Goal: Task Accomplishment & Management: Manage account settings

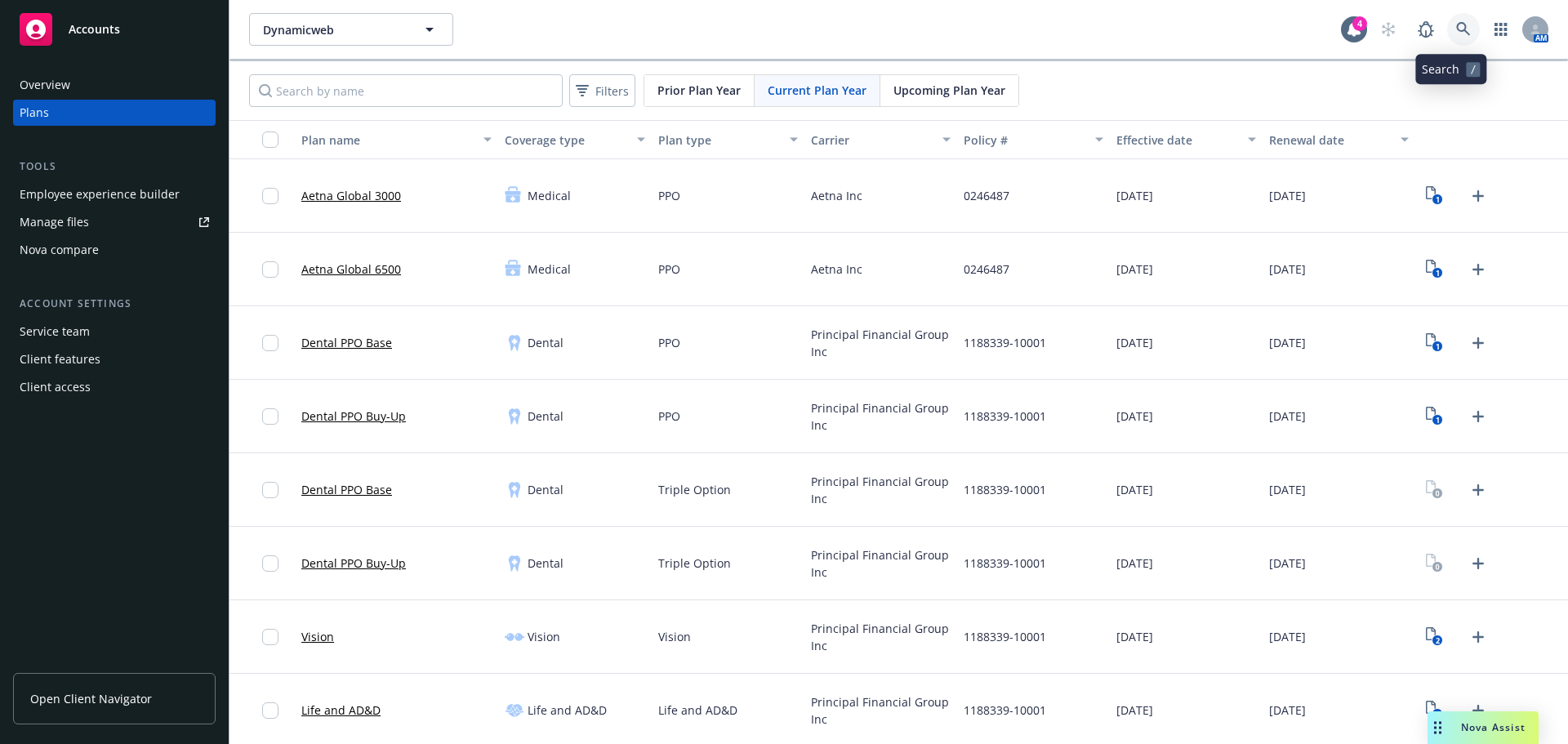
click at [1457, 36] on icon at bounding box center [1462, 29] width 13 height 13
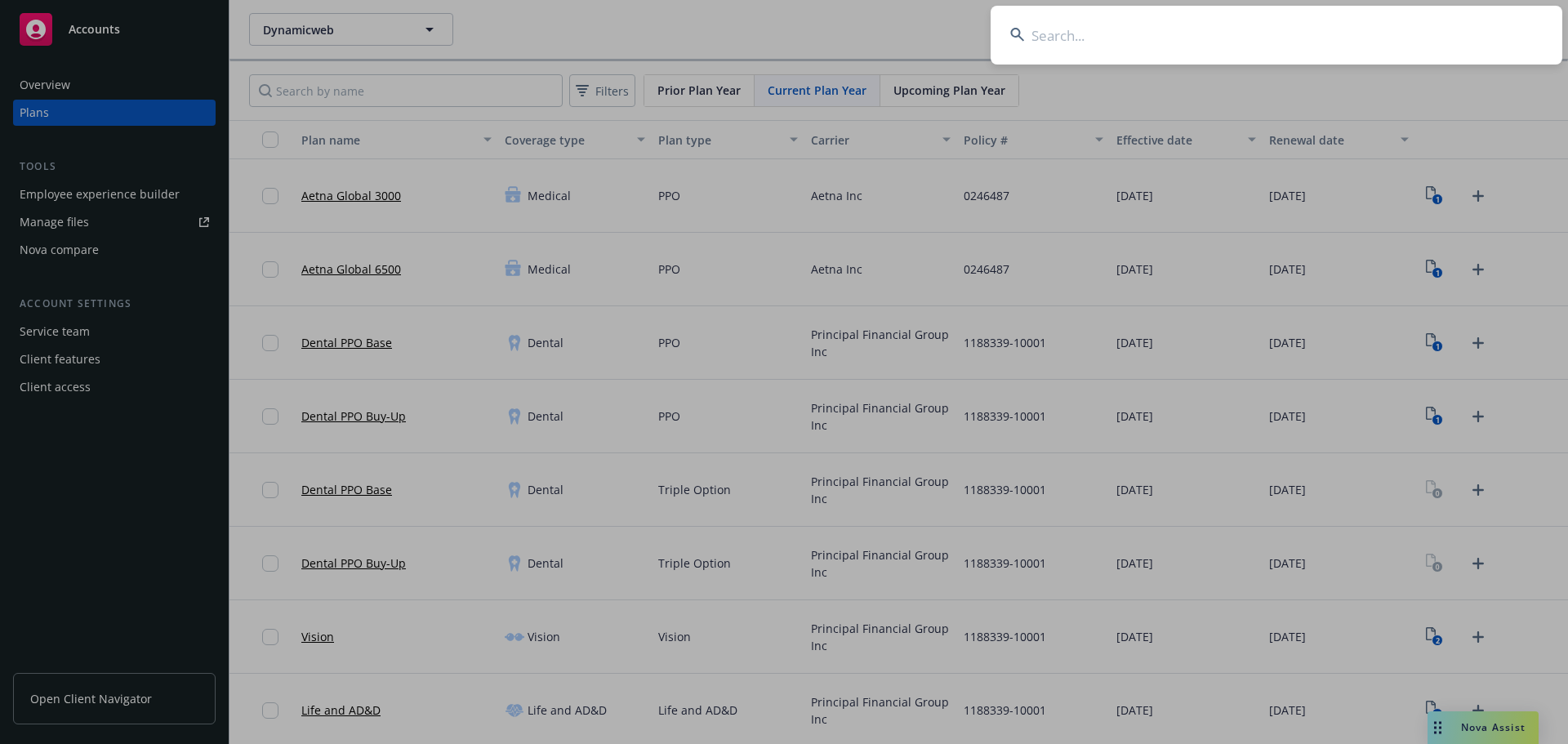
click at [1201, 55] on input at bounding box center [1275, 35] width 571 height 59
paste input "Tripleseat Software LLC"
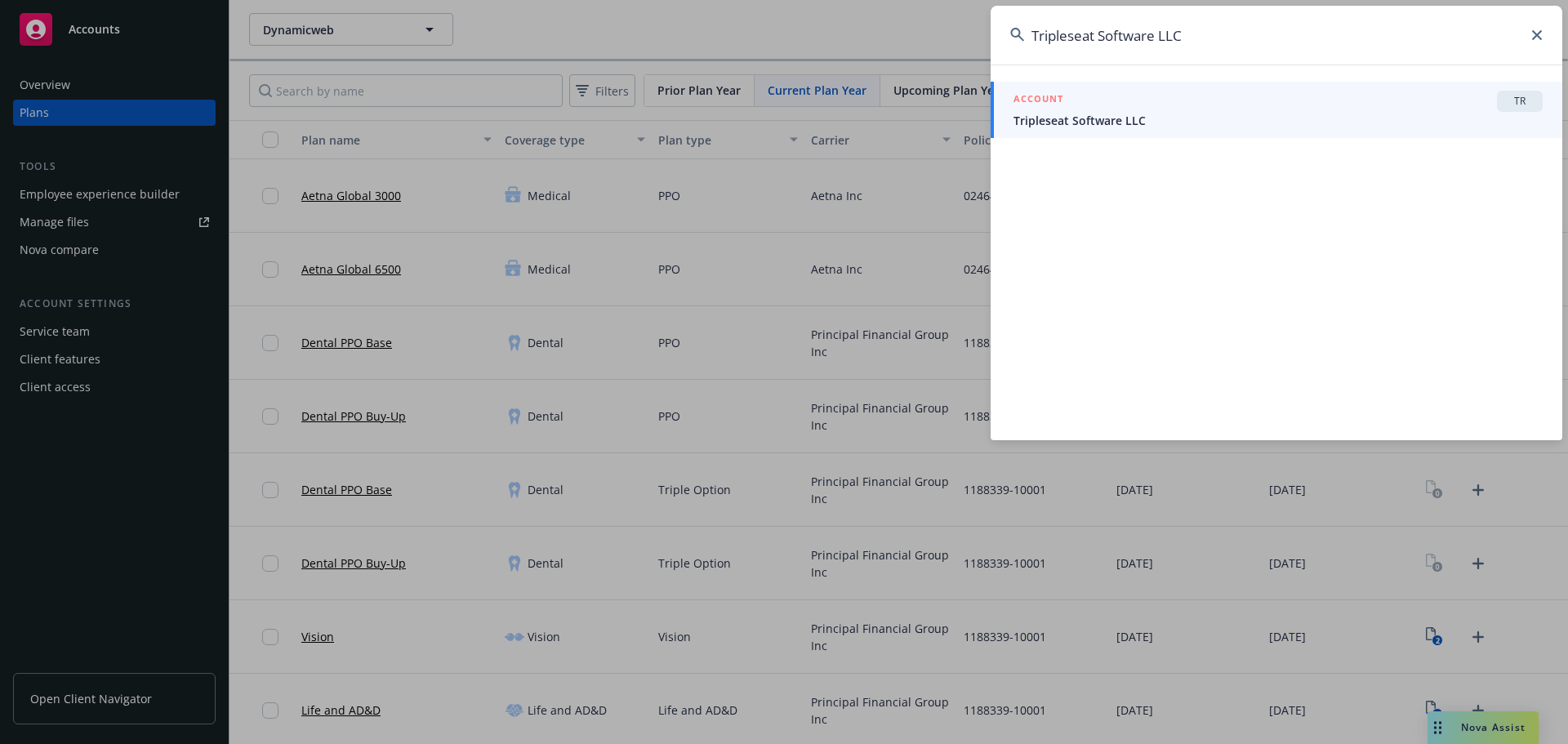
type input "Tripleseat Software LLC"
click at [1192, 114] on span "Tripleseat Software LLC" at bounding box center [1277, 120] width 529 height 17
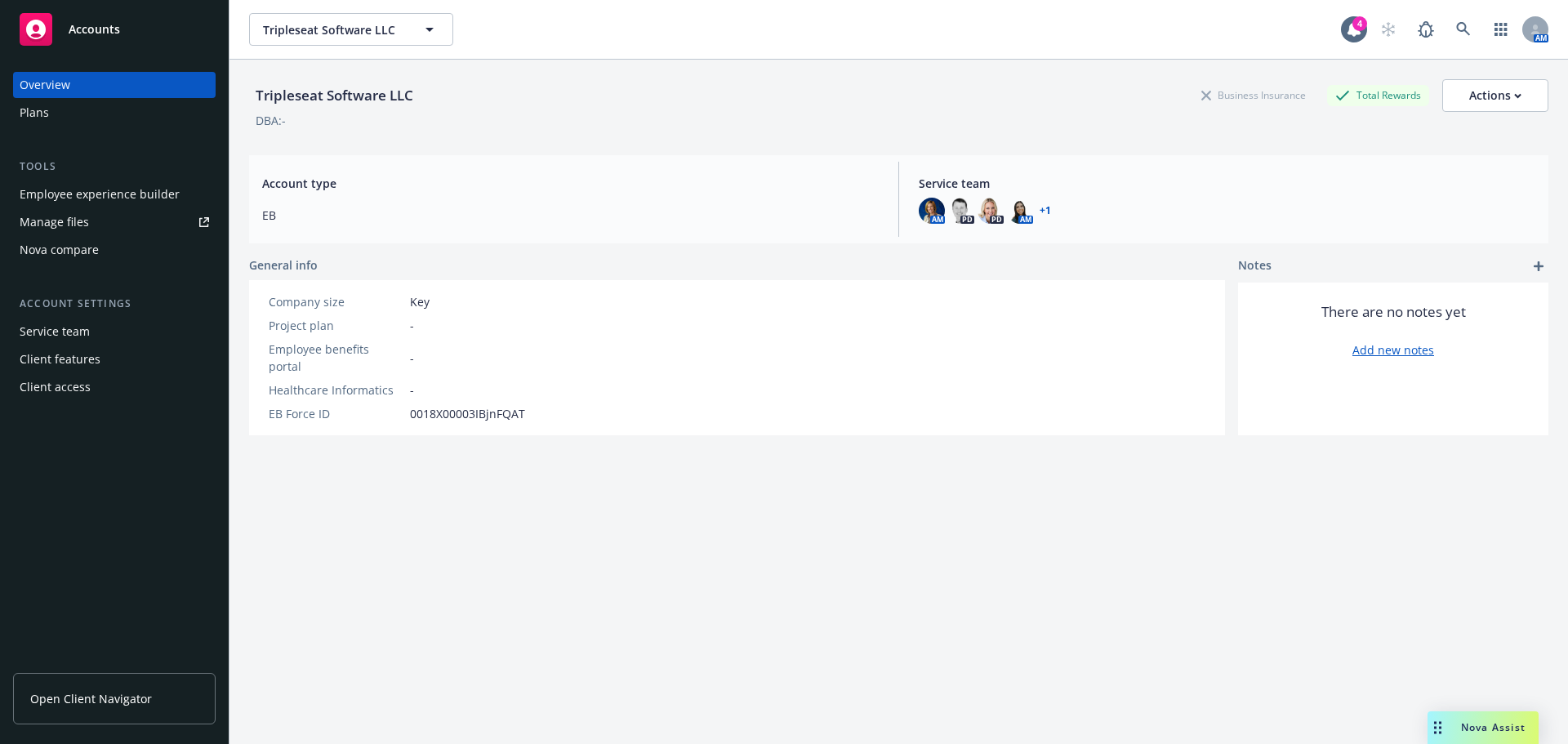
click at [95, 113] on div "Plans" at bounding box center [113, 112] width 189 height 26
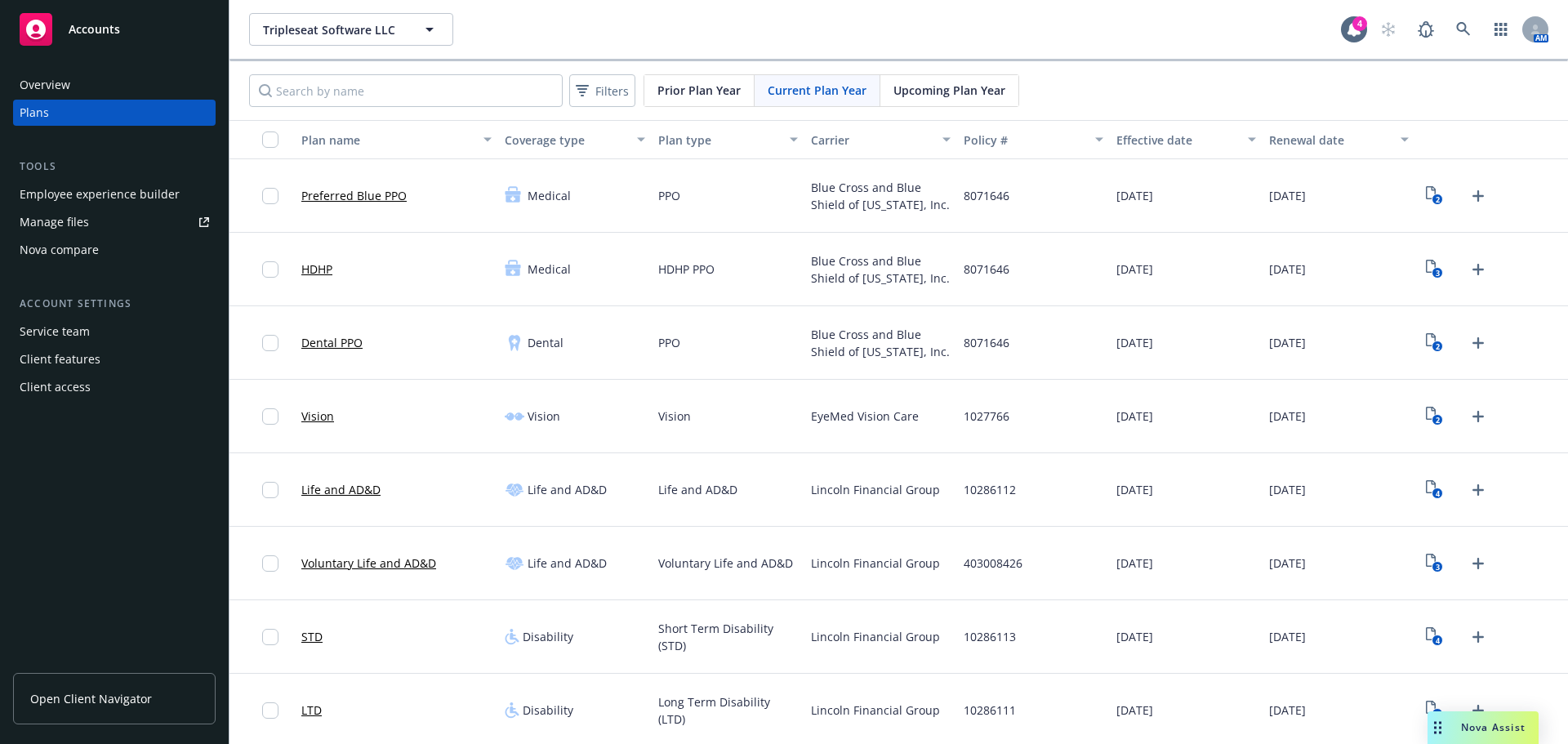
click at [1415, 194] on div "2" at bounding box center [1491, 196] width 153 height 74
click at [1426, 195] on icon "2" at bounding box center [1435, 196] width 17 height 19
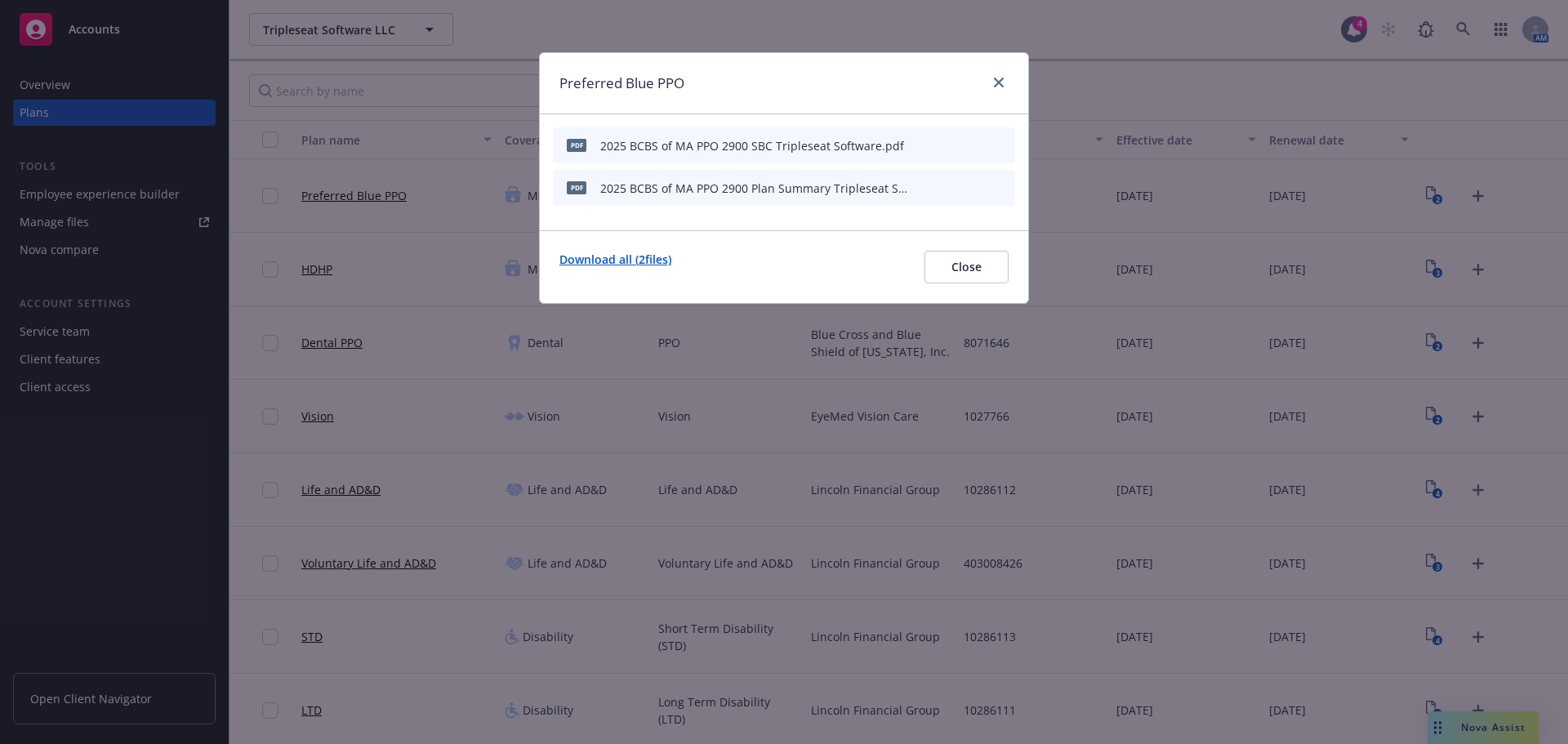
click at [637, 260] on link "Download all ( 2 files)" at bounding box center [615, 267] width 111 height 33
drag, startPoint x: 1000, startPoint y: 84, endPoint x: 1049, endPoint y: 120, distance: 60.8
click at [1000, 84] on icon "close" at bounding box center [999, 83] width 10 height 10
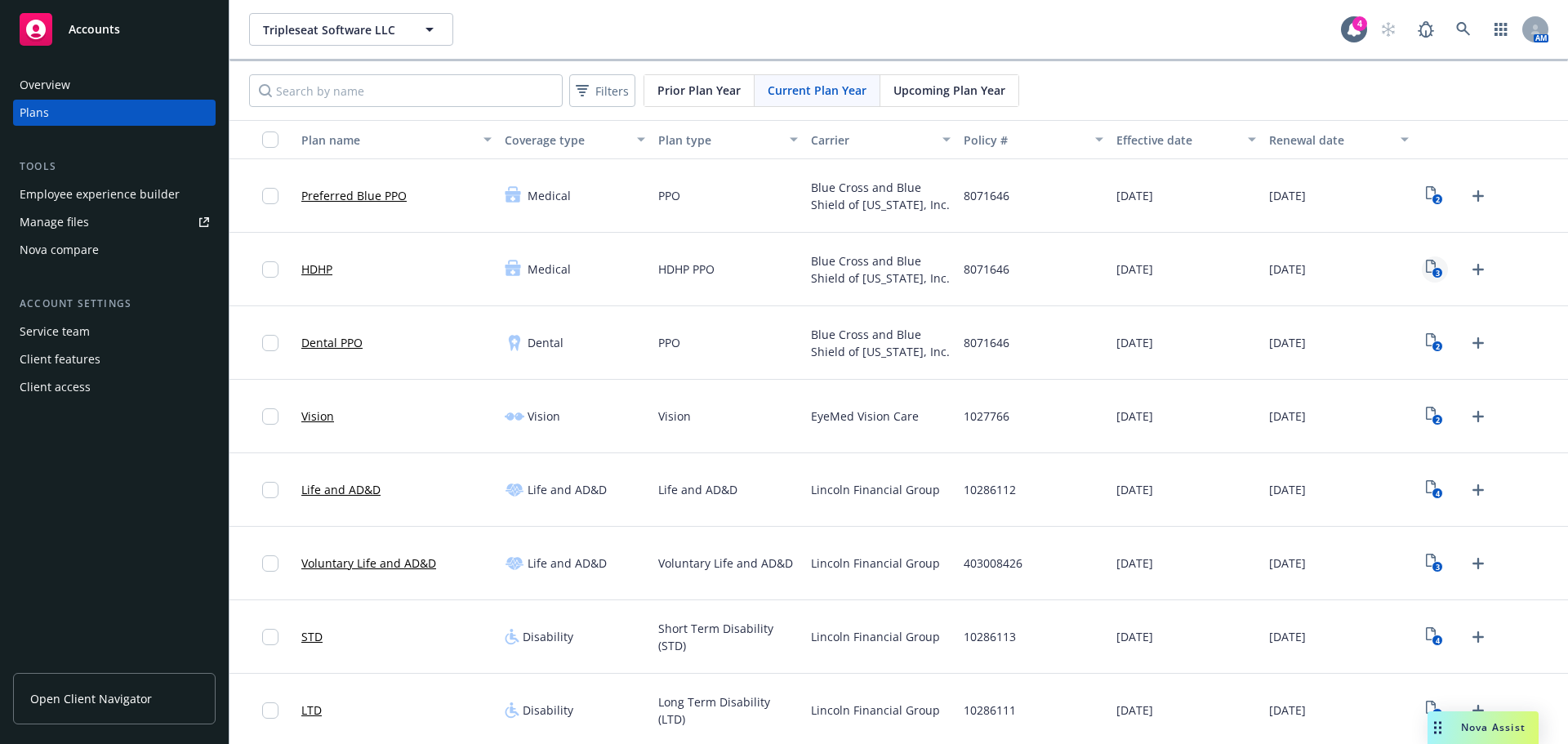
click at [1436, 274] on link "3" at bounding box center [1434, 269] width 26 height 26
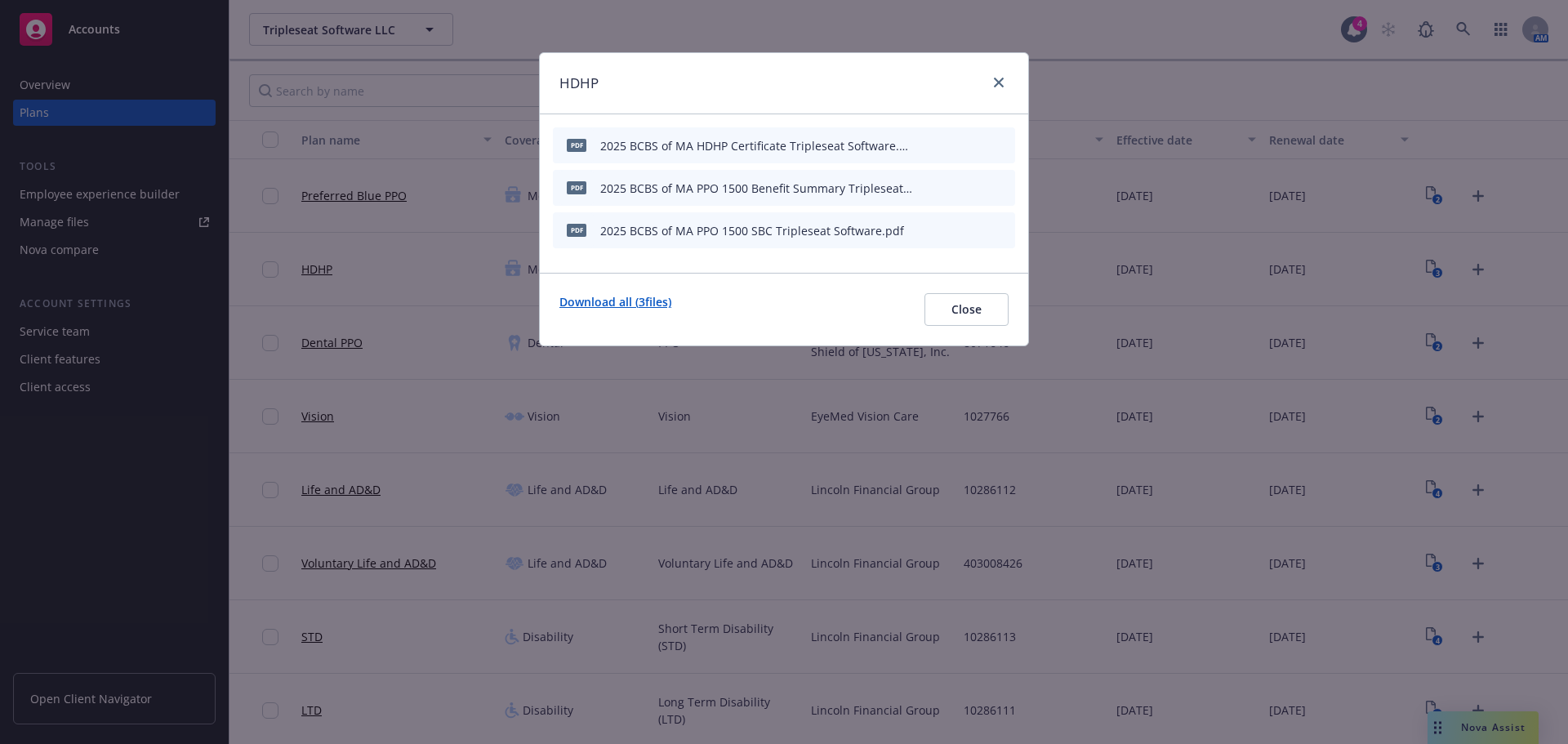
click at [601, 302] on link "Download all ( 3 files)" at bounding box center [615, 309] width 111 height 33
click at [997, 180] on icon "archive file" at bounding box center [1001, 187] width 13 height 13
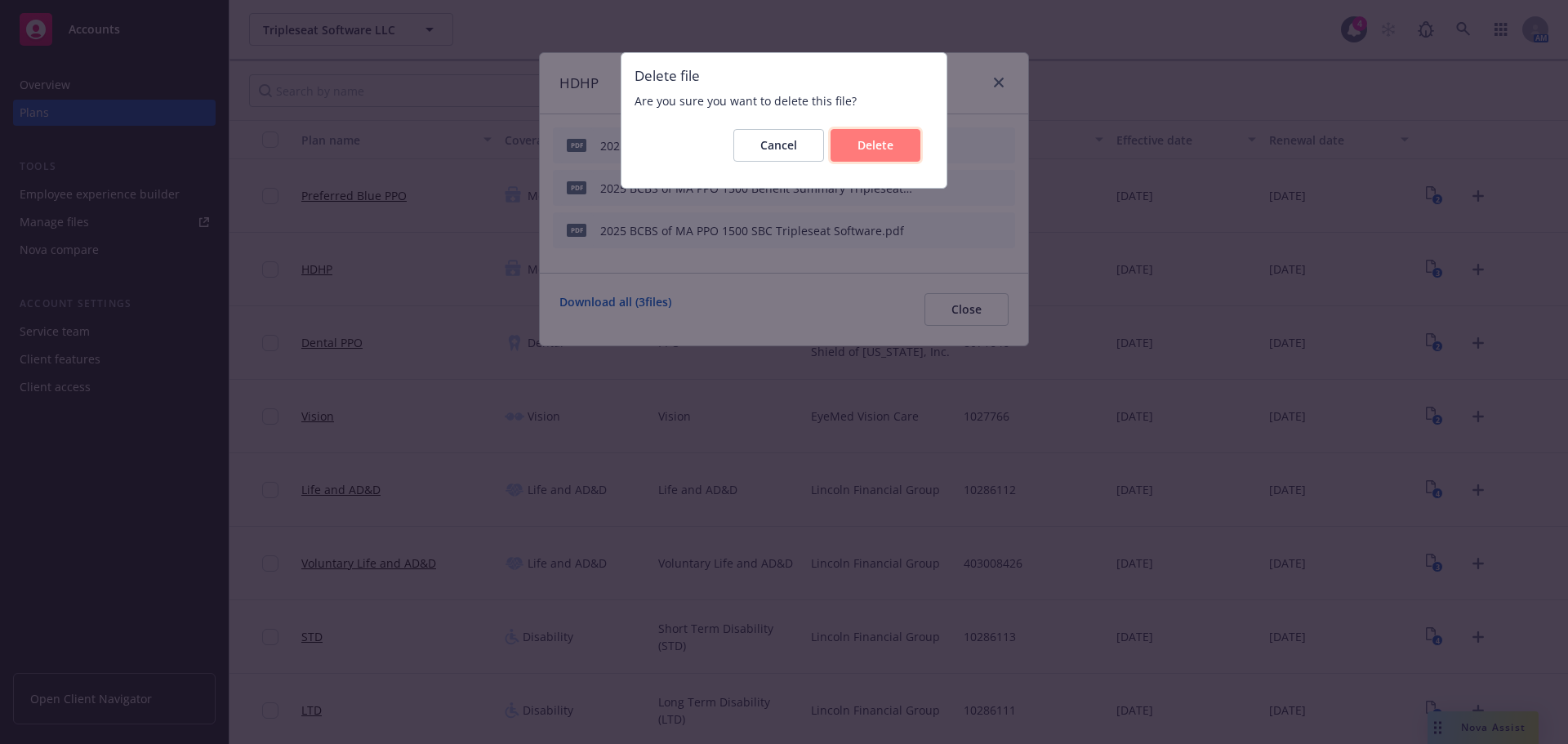
click at [886, 156] on button "Delete" at bounding box center [876, 145] width 90 height 33
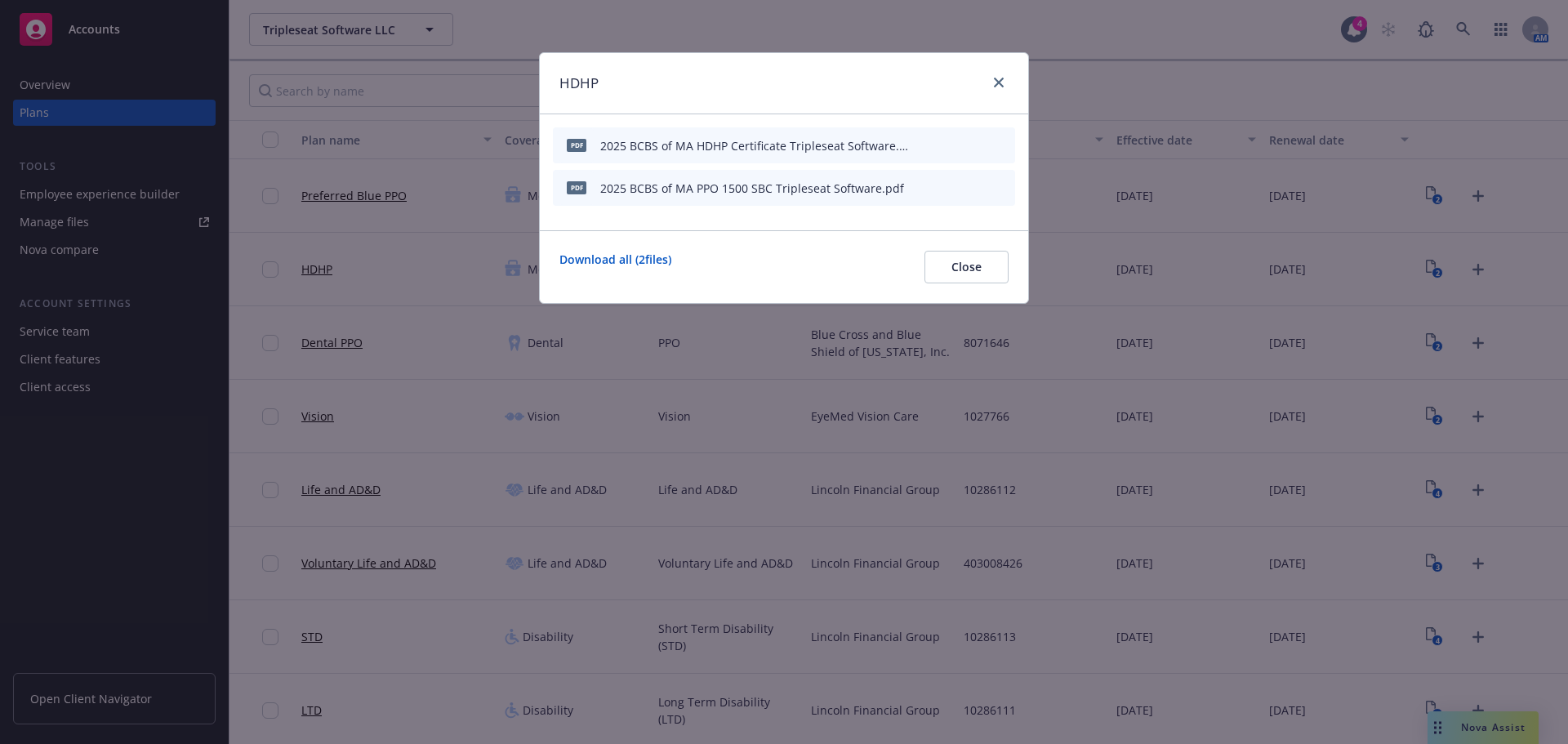
click at [1003, 183] on icon "archive file" at bounding box center [1001, 187] width 12 height 13
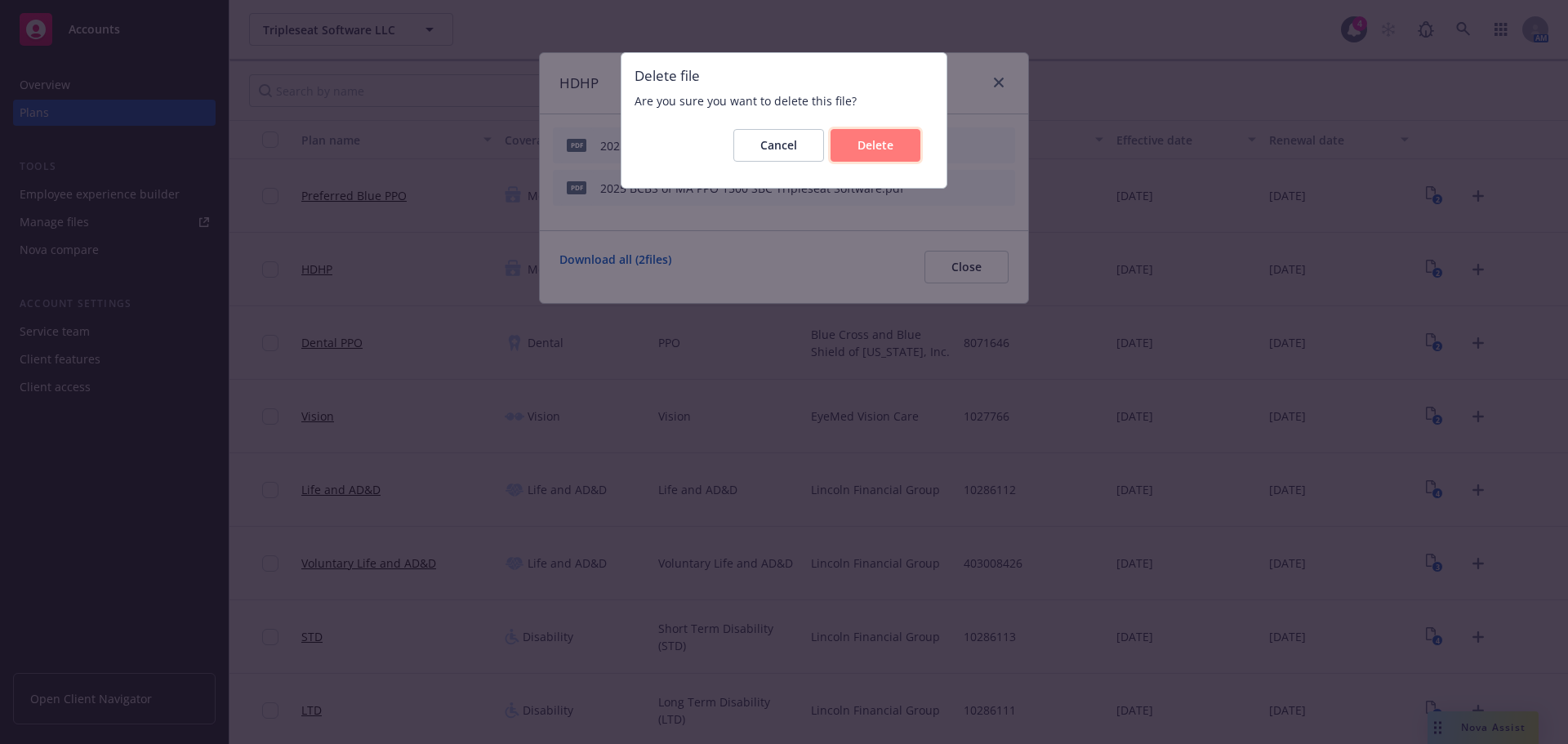
click at [895, 153] on button "Delete" at bounding box center [876, 145] width 90 height 33
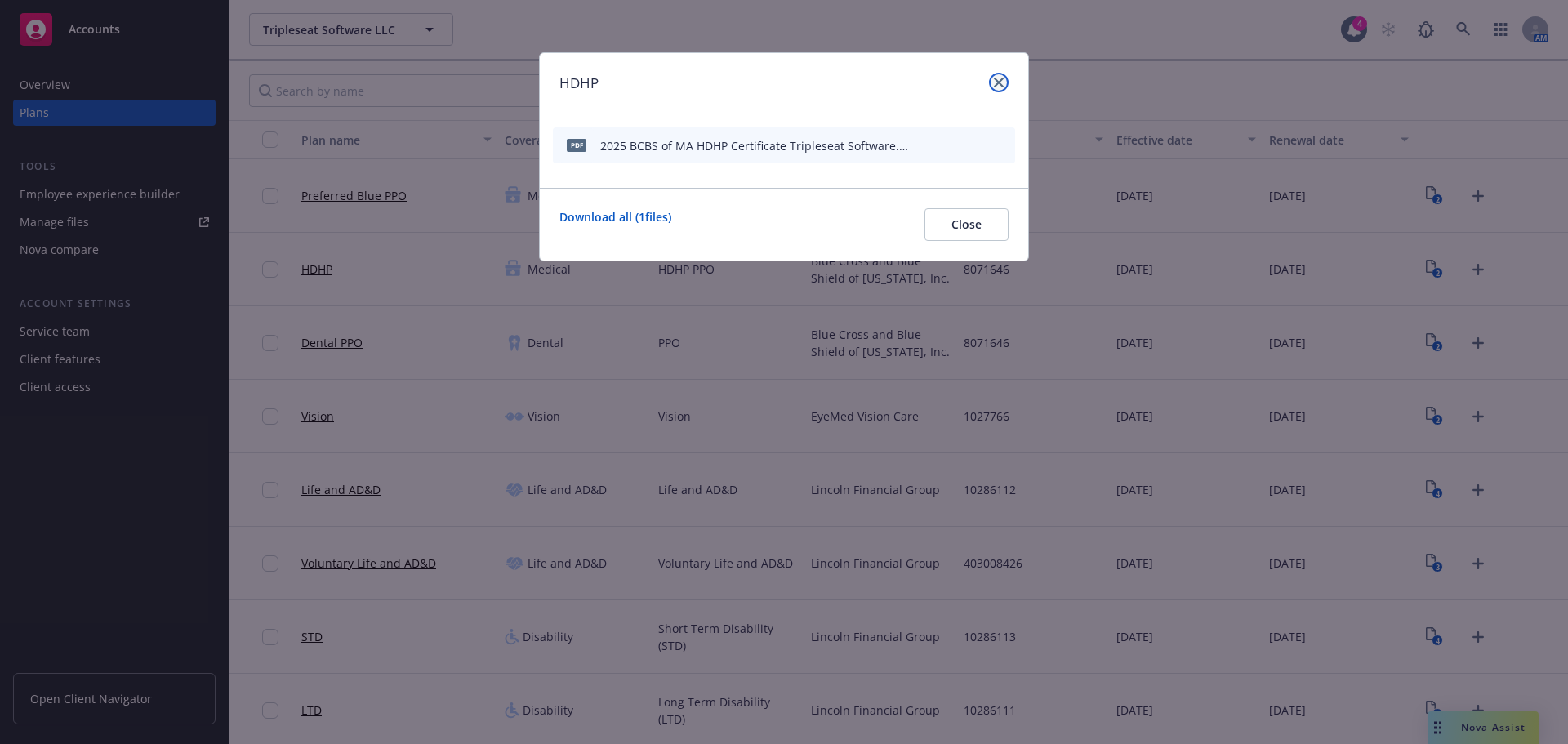
click at [998, 82] on icon "close" at bounding box center [999, 83] width 10 height 10
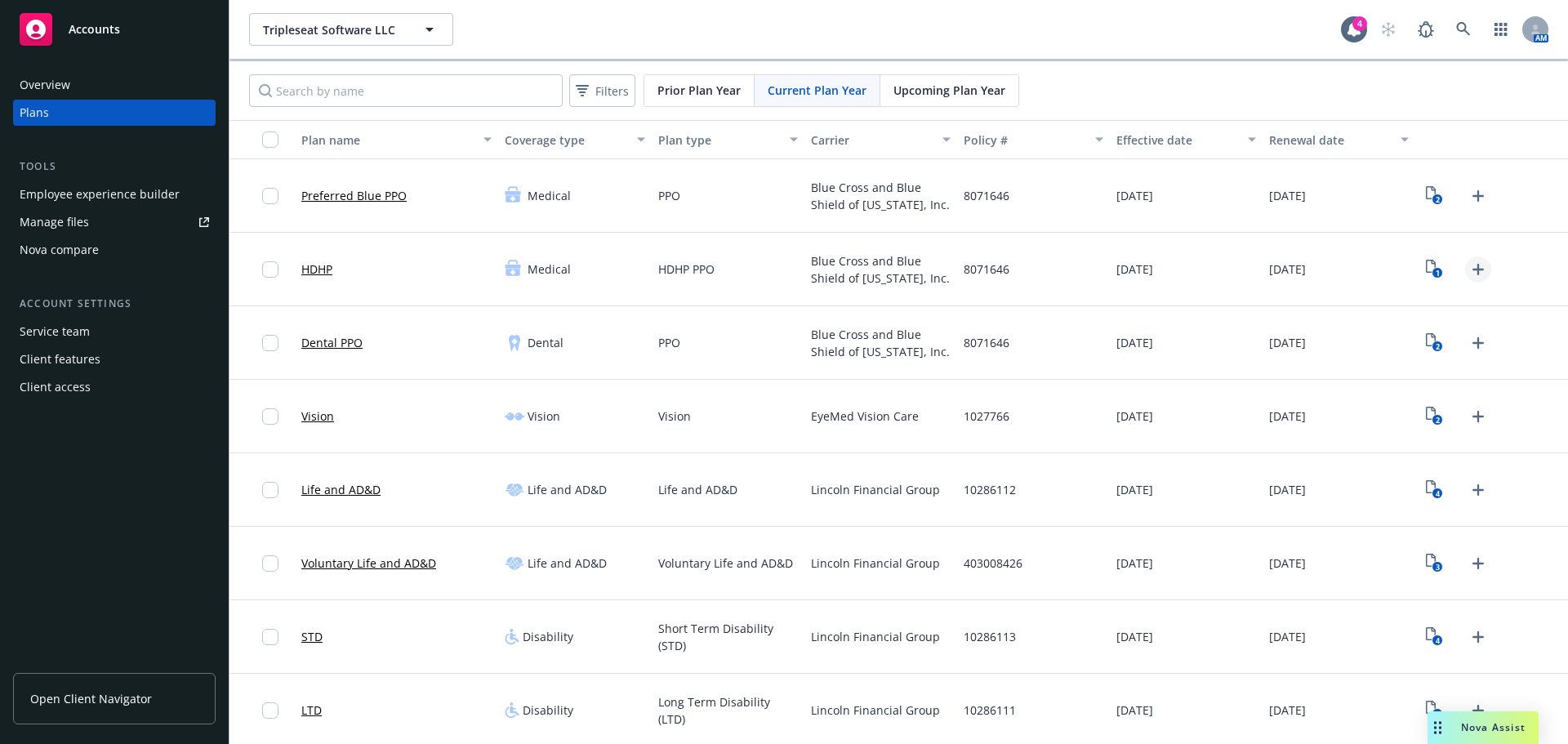
click at [1472, 280] on link "Upload Plan Documents" at bounding box center [1477, 269] width 26 height 26
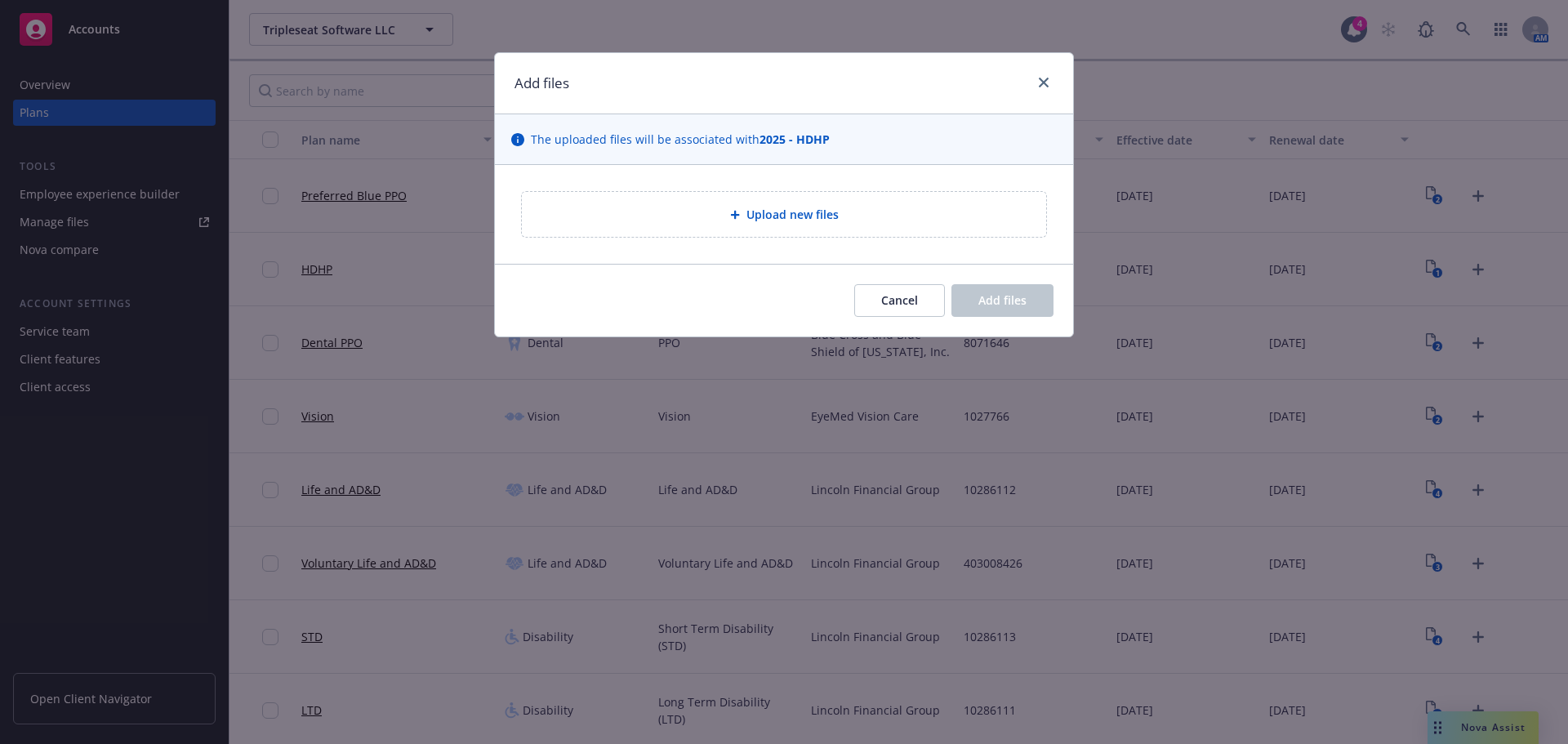
click at [769, 228] on div "Upload new files" at bounding box center [784, 214] width 524 height 45
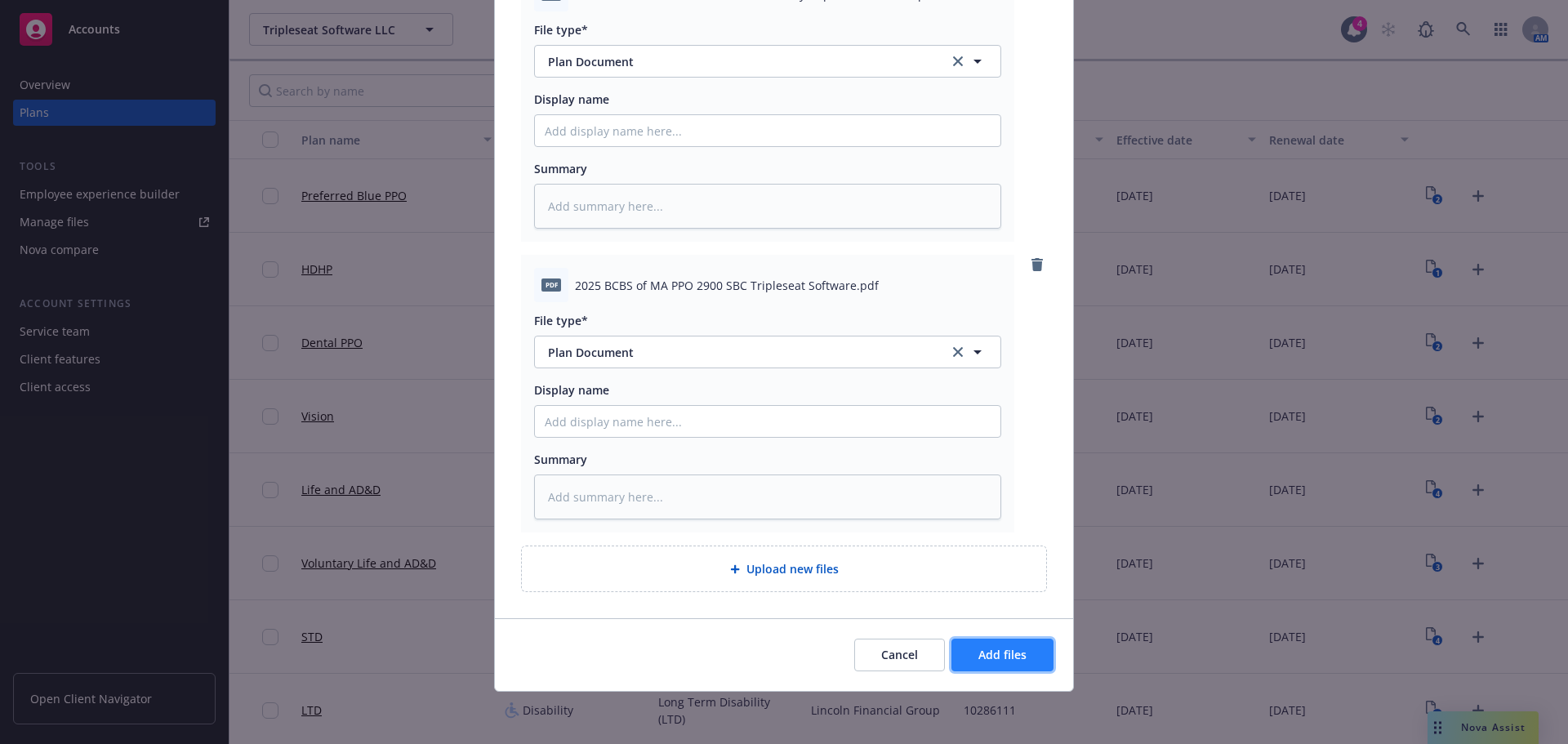
click at [994, 656] on span "Add files" at bounding box center [1002, 654] width 48 height 15
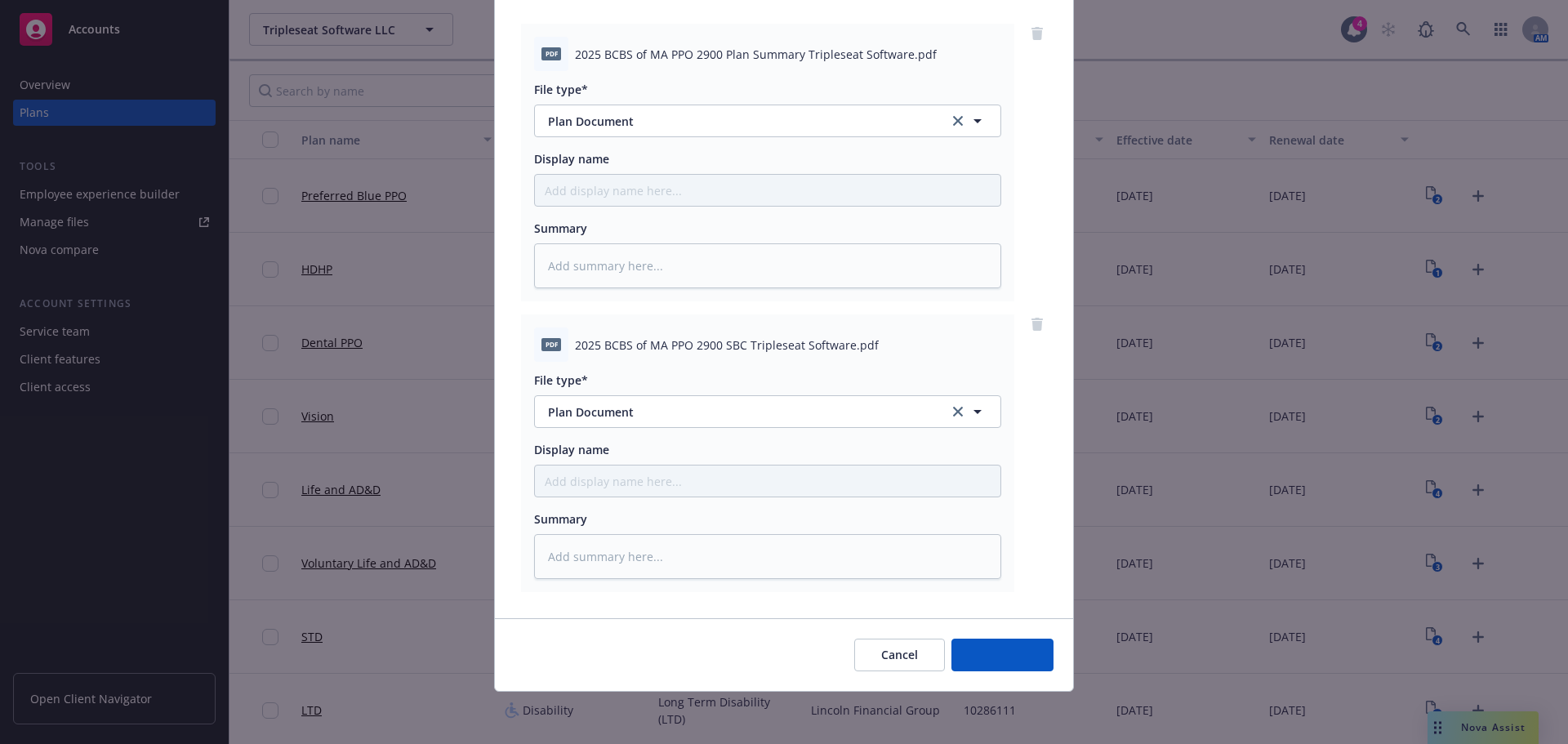
scroll to position [167, 0]
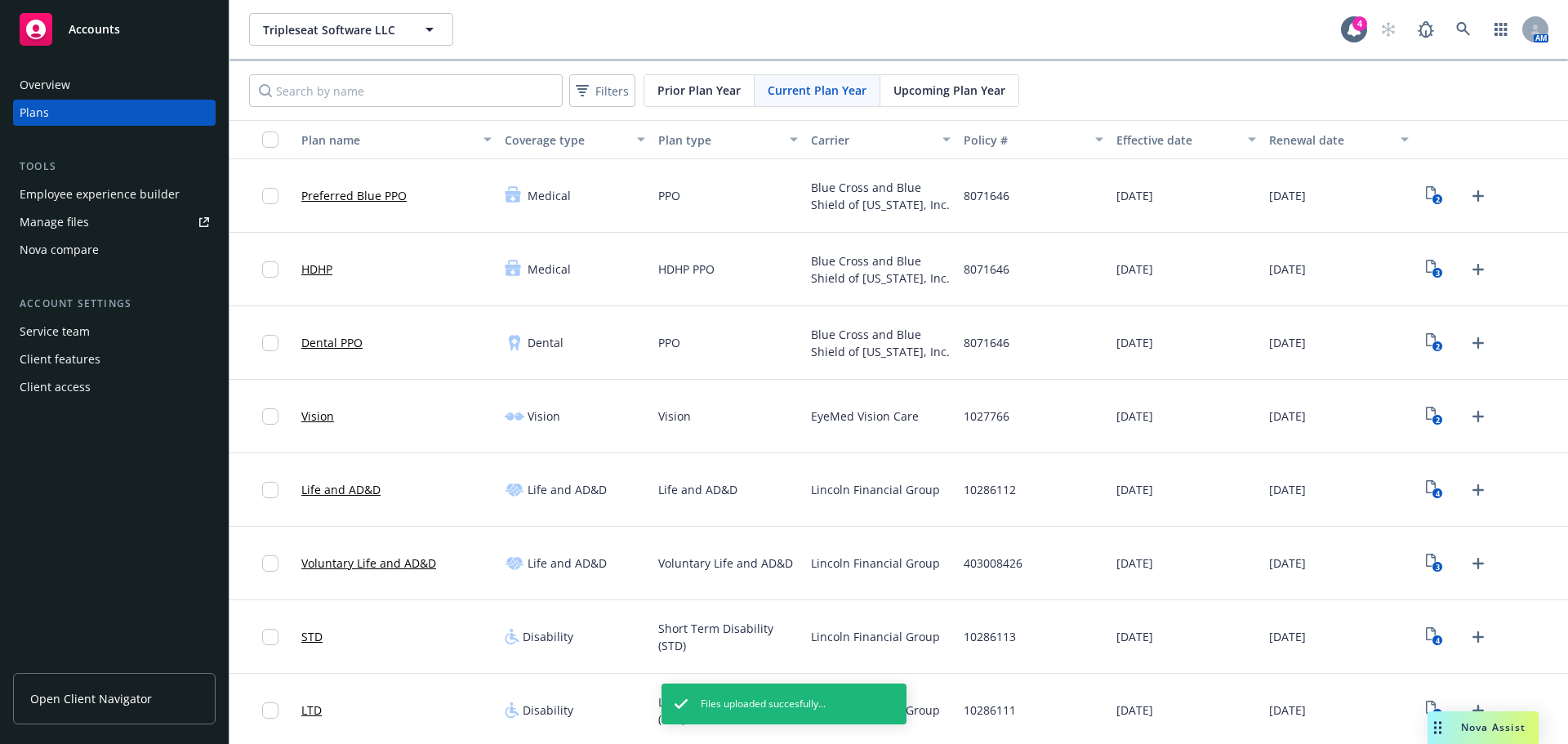
click at [1426, 197] on icon "2" at bounding box center [1435, 196] width 17 height 19
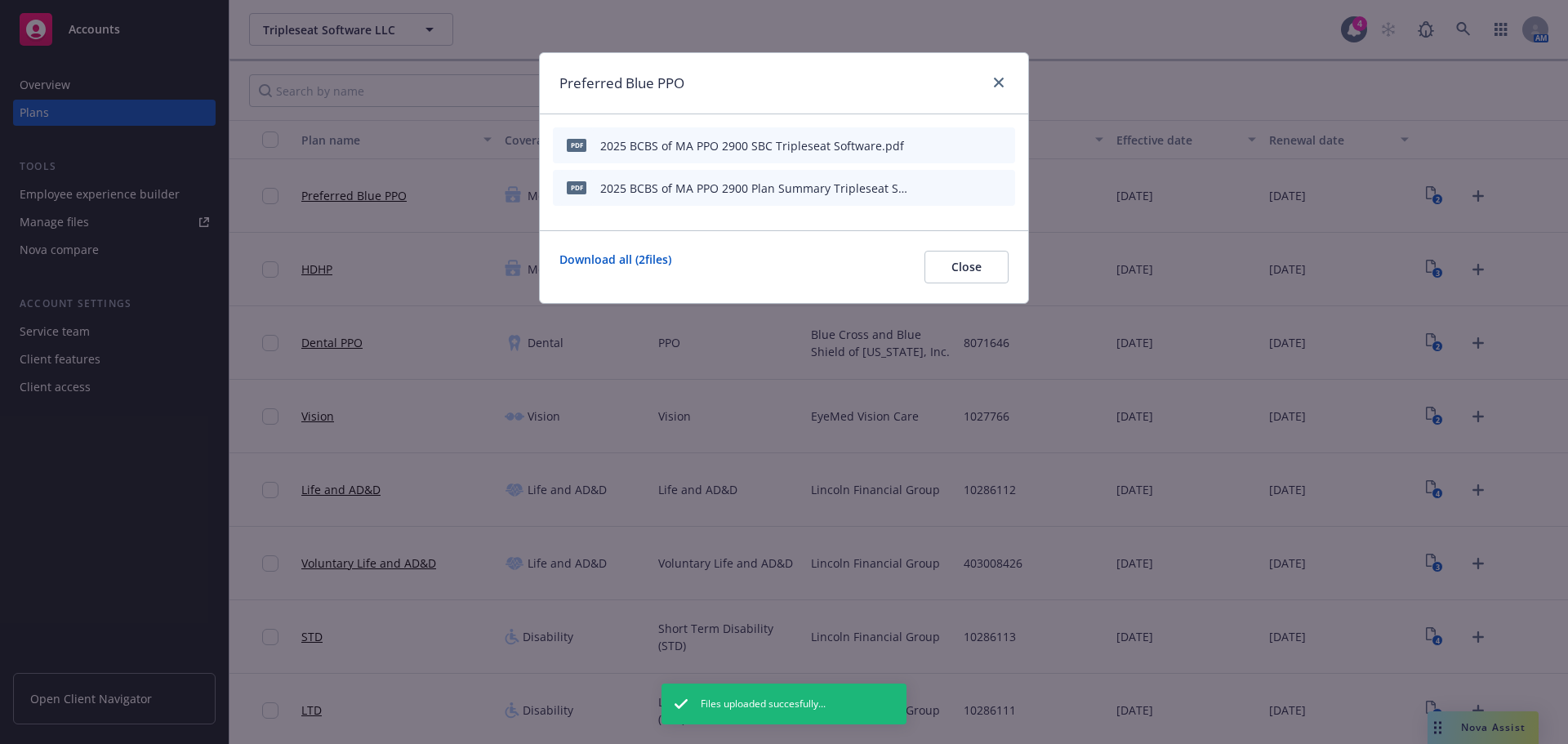
click at [1005, 147] on icon "archive file" at bounding box center [1001, 145] width 13 height 13
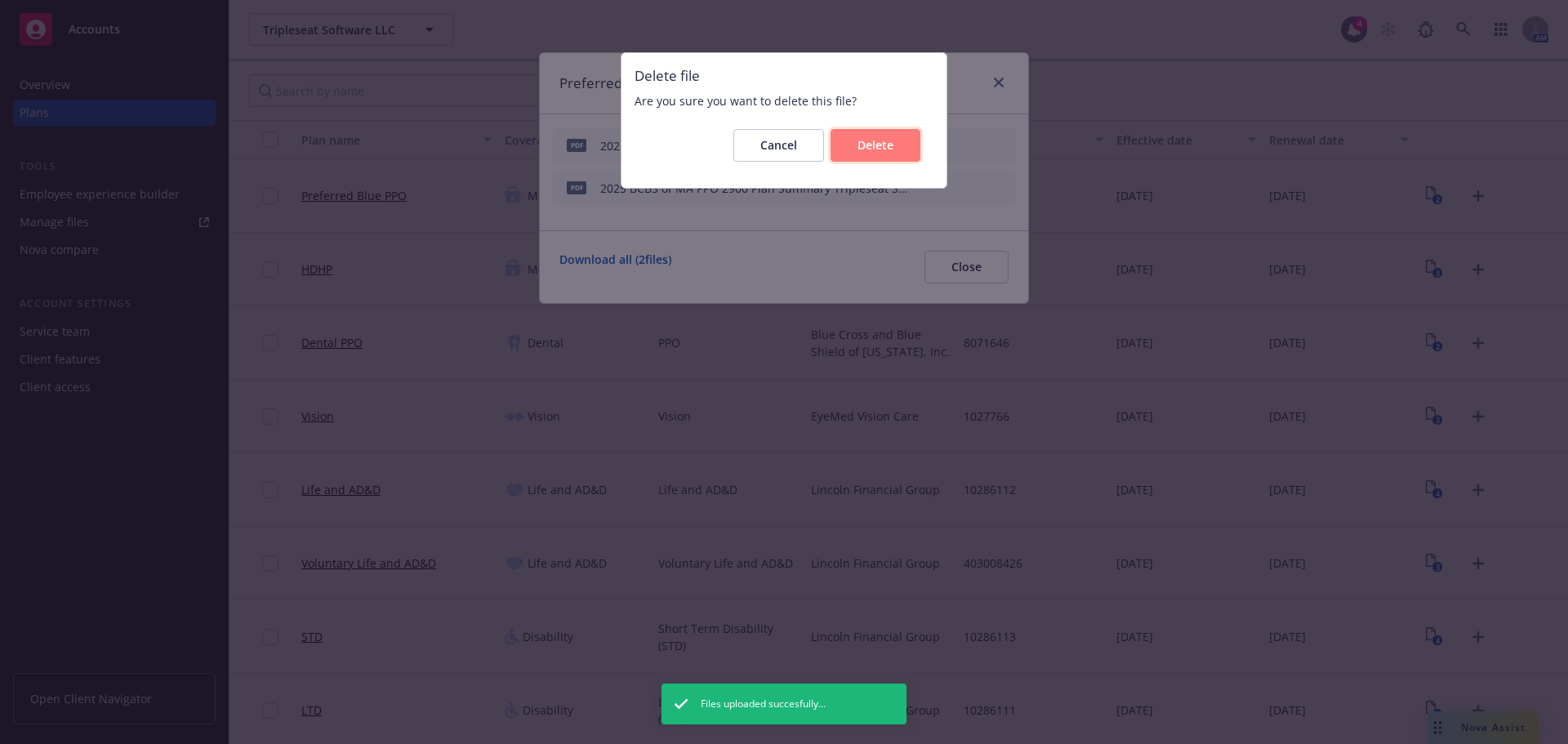
click at [880, 136] on button "Delete" at bounding box center [876, 145] width 90 height 33
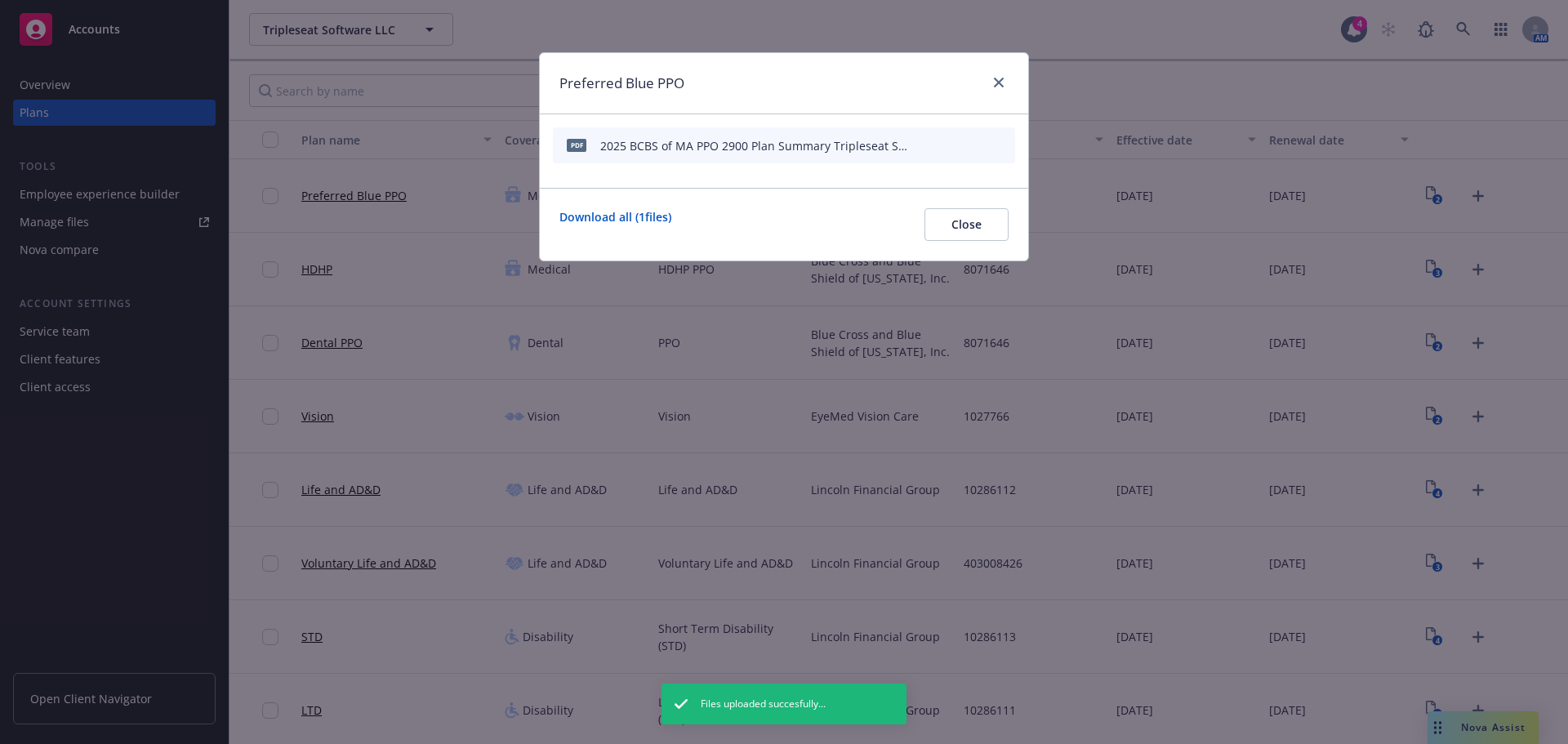
click at [1005, 144] on icon "archive file" at bounding box center [1001, 145] width 13 height 13
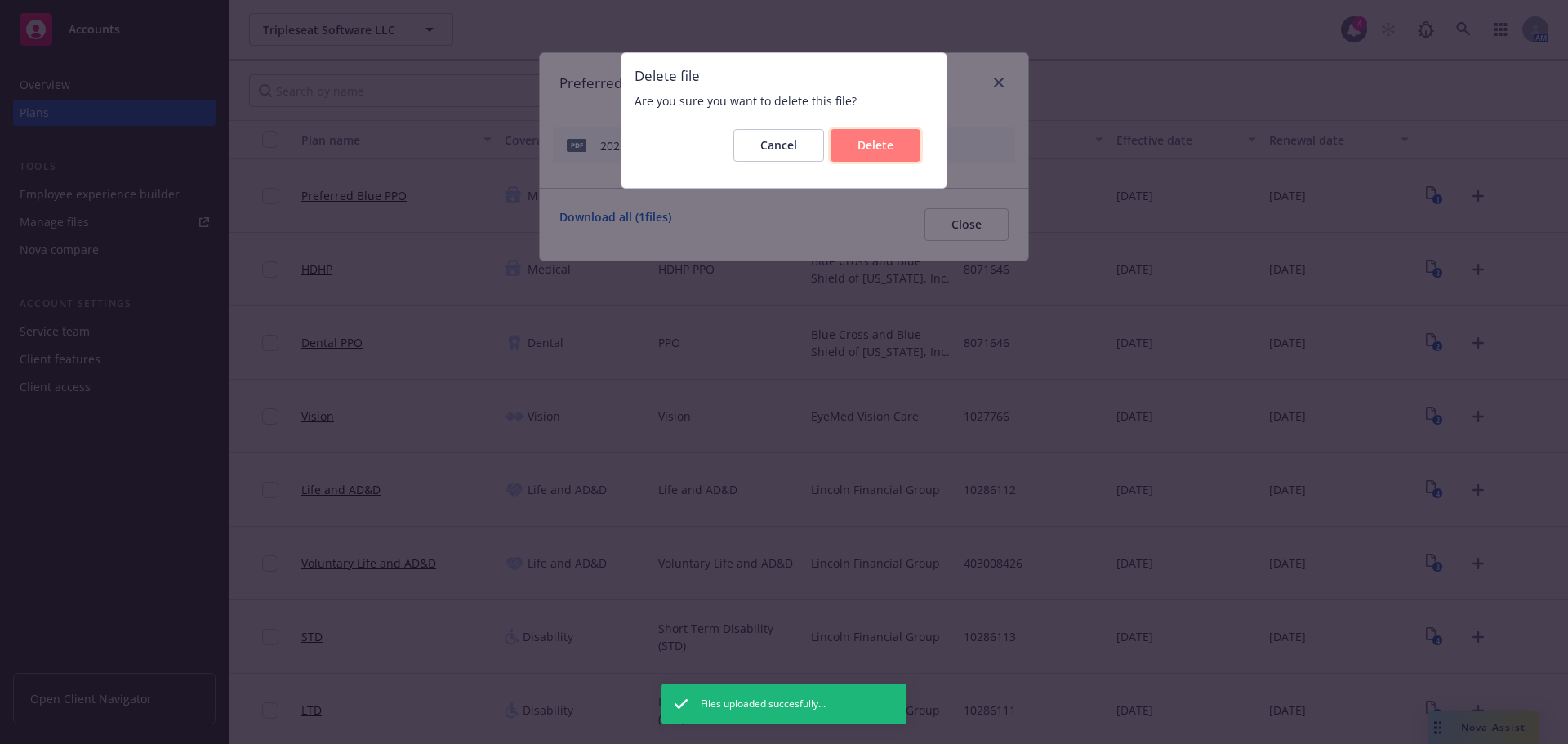
click at [905, 150] on button "Delete" at bounding box center [876, 145] width 90 height 33
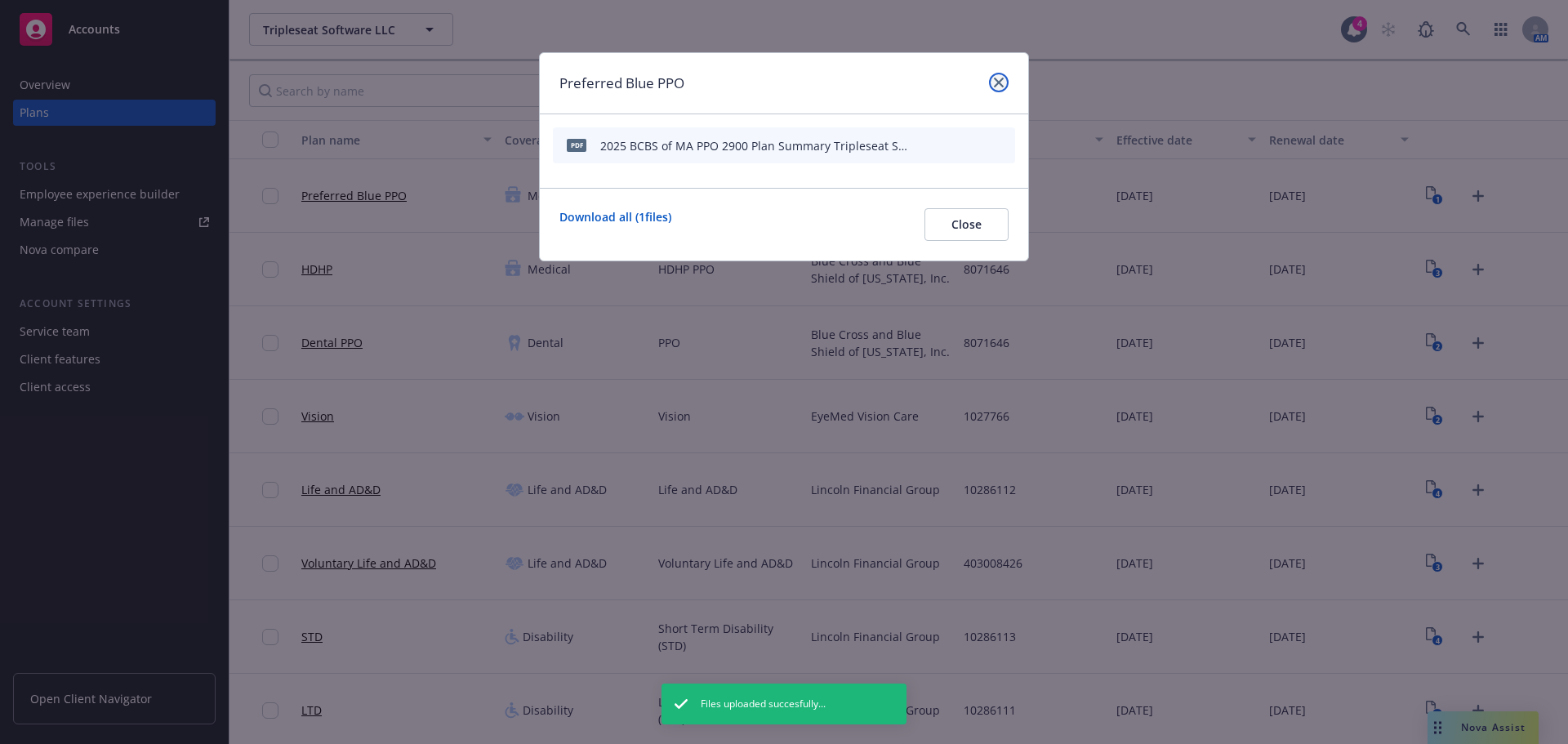
click at [990, 78] on link "close" at bounding box center [999, 83] width 19 height 19
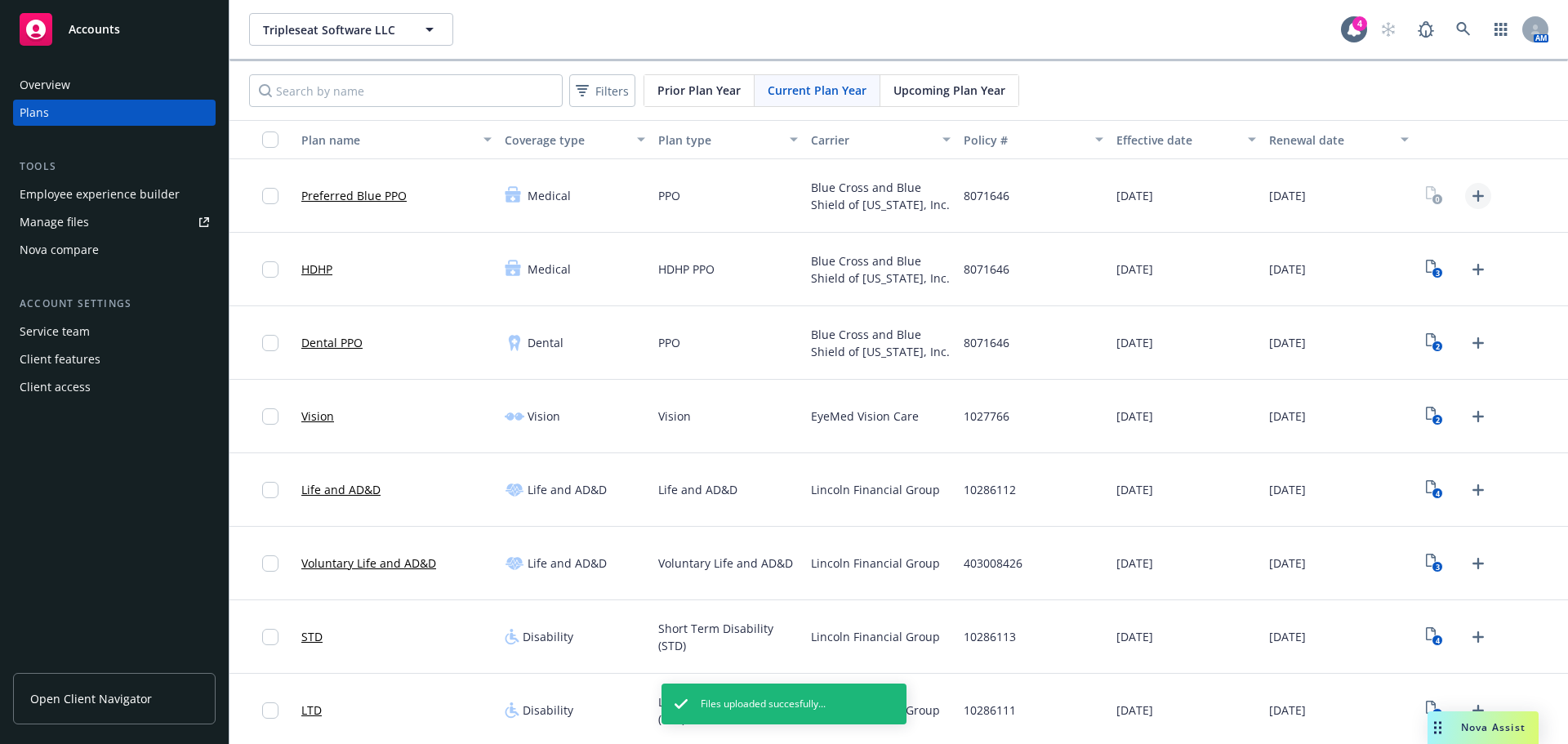
click at [1469, 199] on icon "Upload Plan Documents" at bounding box center [1478, 196] width 19 height 19
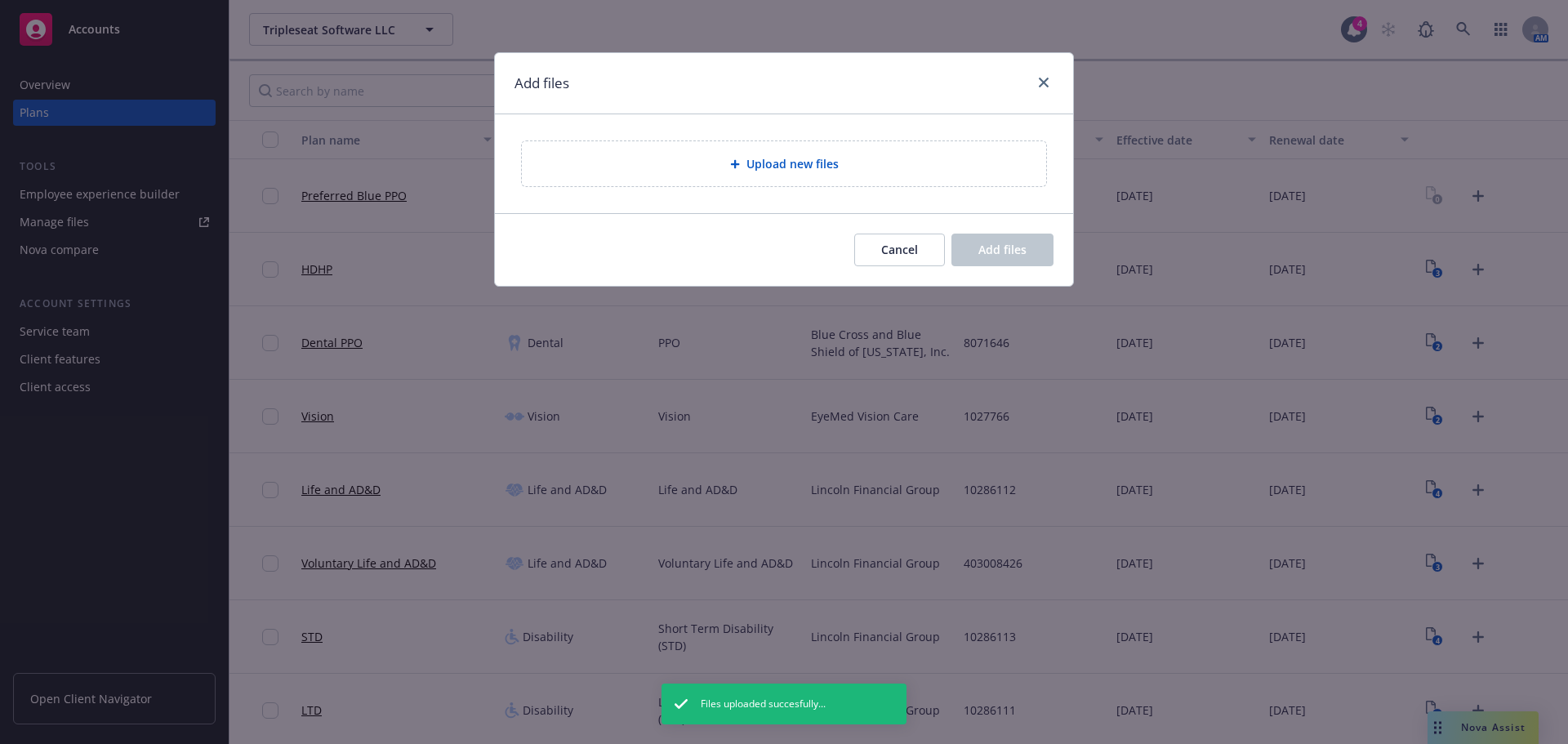
click at [739, 191] on div "Upload new files" at bounding box center [784, 163] width 578 height 99
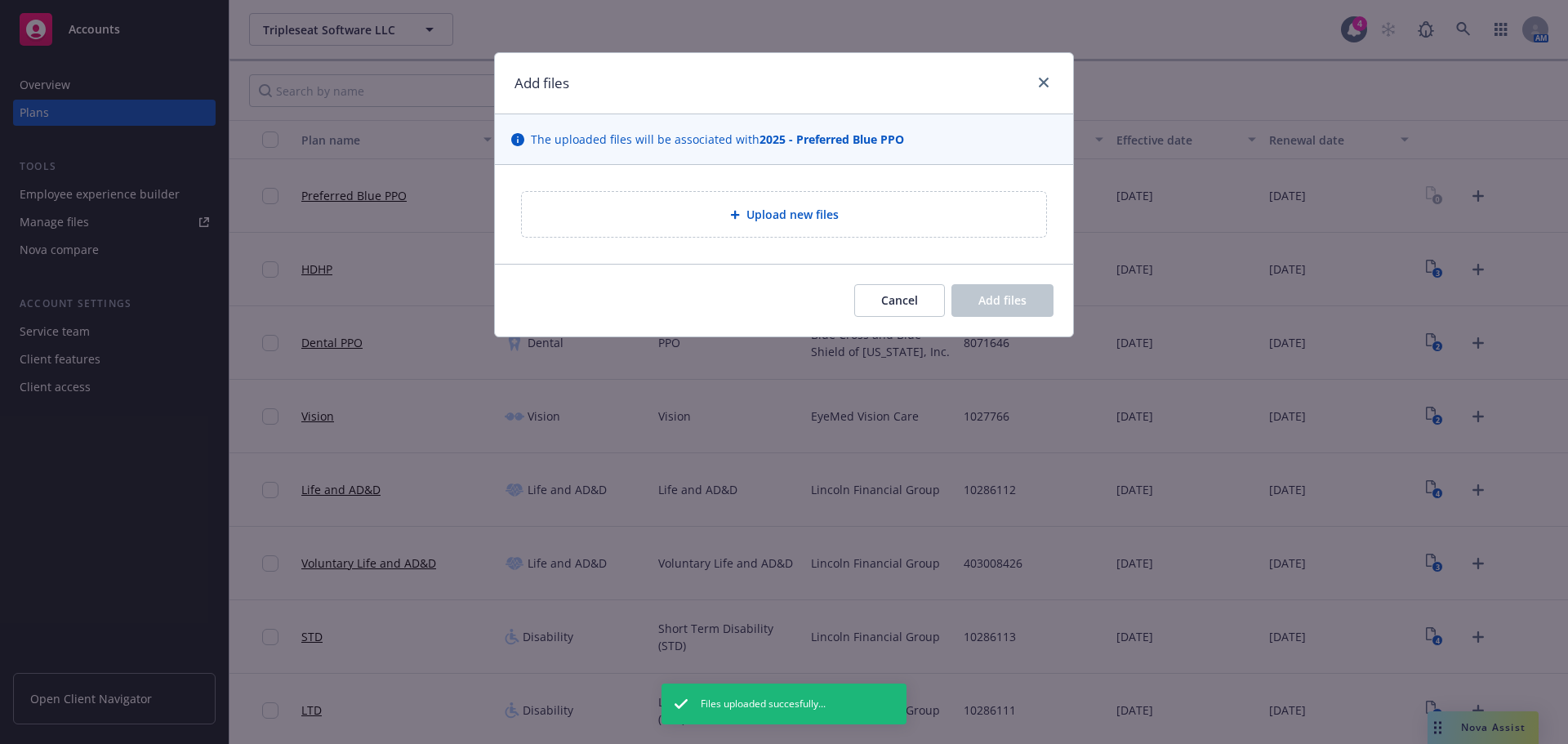
click at [739, 180] on div "Upload new files" at bounding box center [784, 214] width 578 height 99
click at [750, 201] on div "Upload new files" at bounding box center [784, 214] width 524 height 45
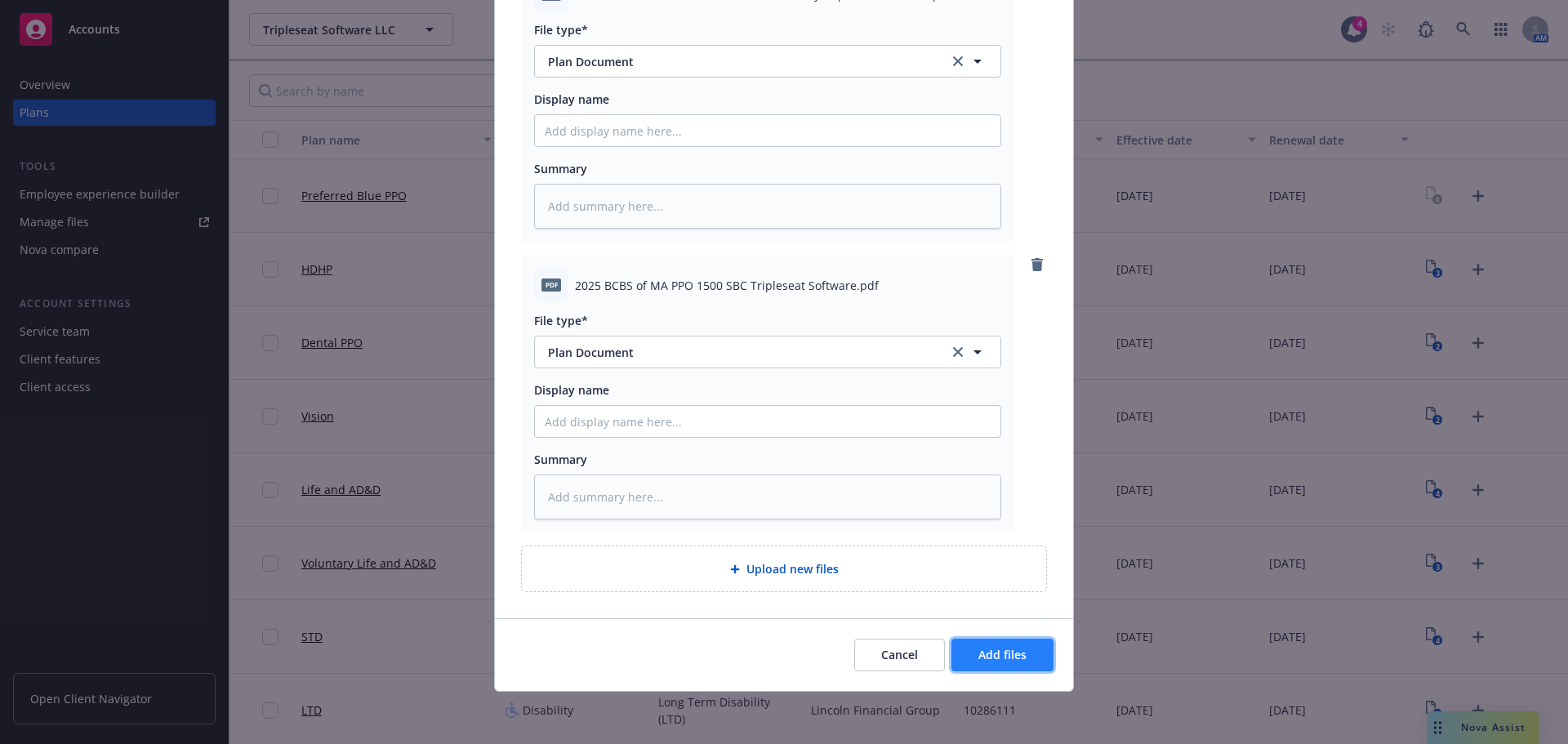
click at [1009, 639] on button "Add files" at bounding box center [1002, 655] width 102 height 33
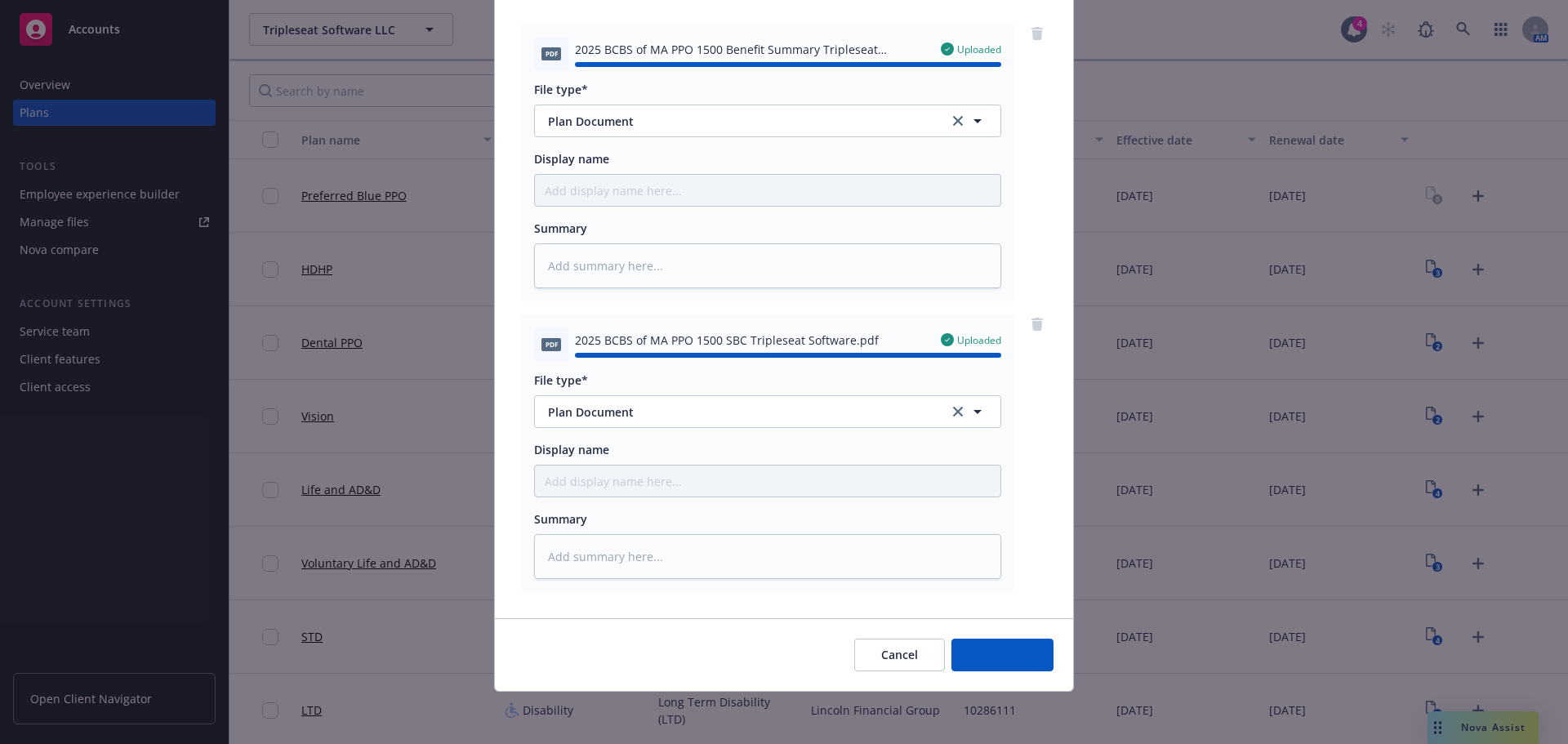
type textarea "x"
